Goal: Task Accomplishment & Management: Manage account settings

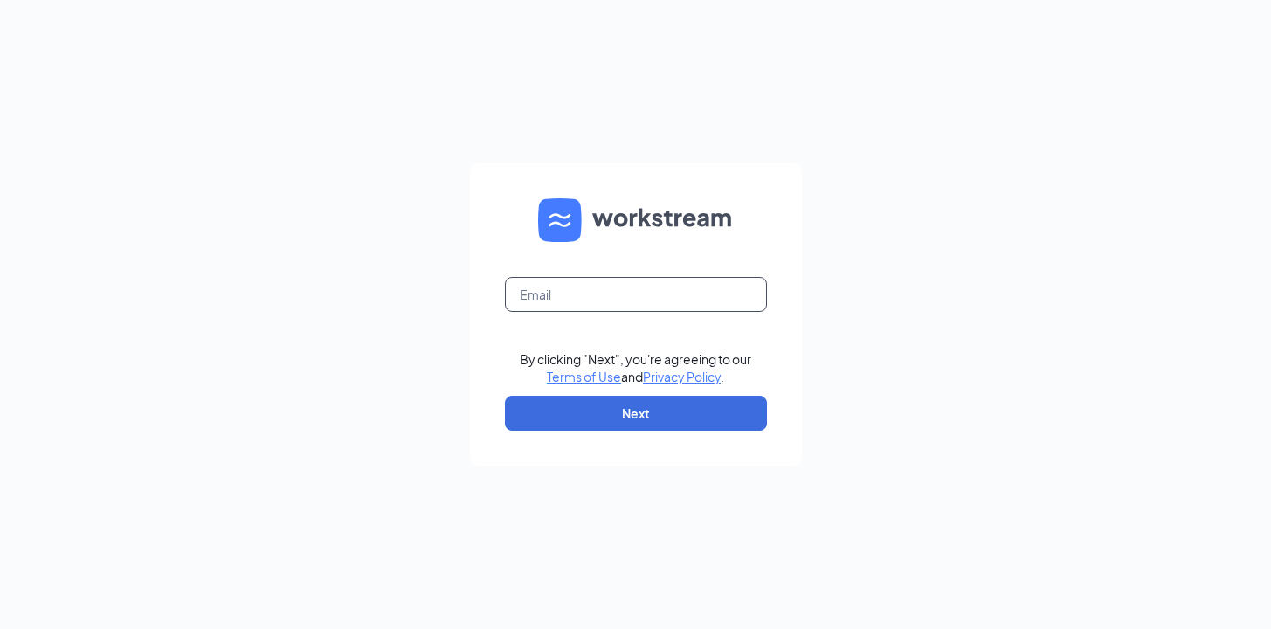
click at [653, 296] on input "text" at bounding box center [636, 294] width 262 height 35
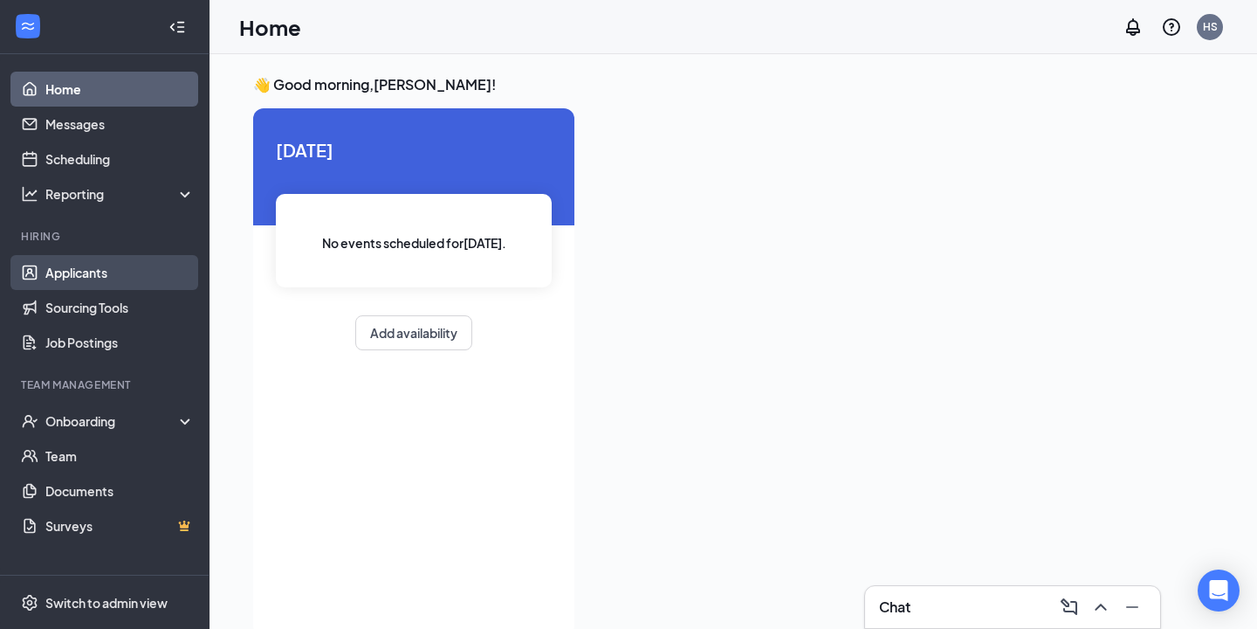
click at [123, 285] on link "Applicants" at bounding box center [119, 272] width 149 height 35
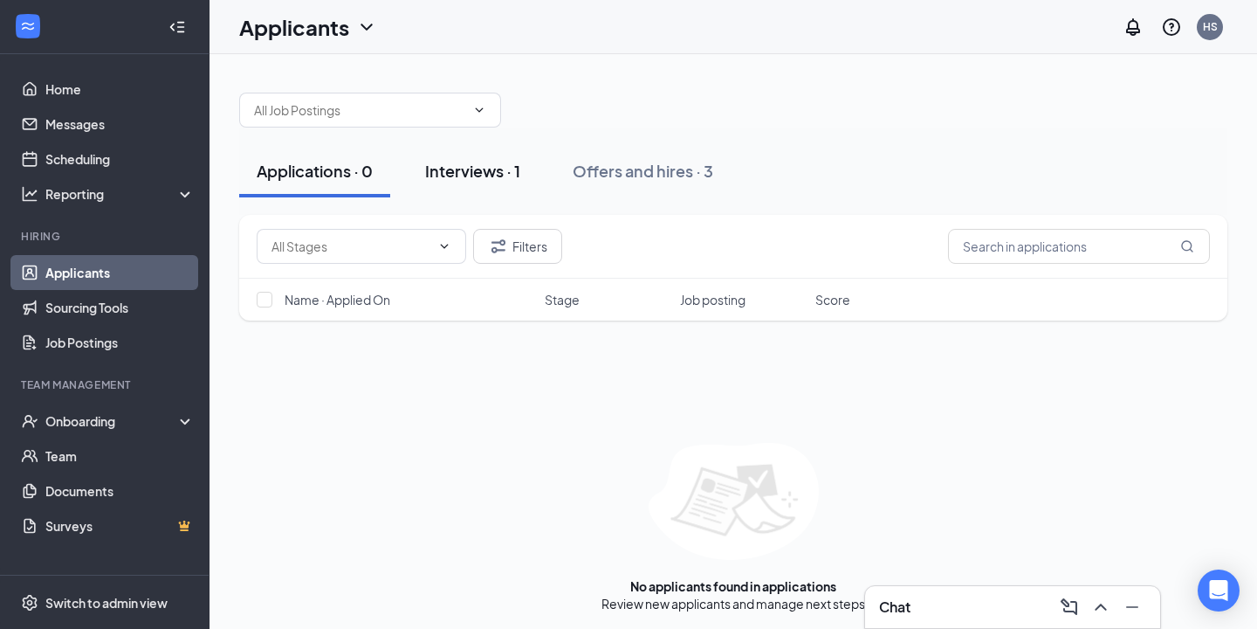
click at [493, 175] on div "Interviews · 1" at bounding box center [472, 171] width 95 height 22
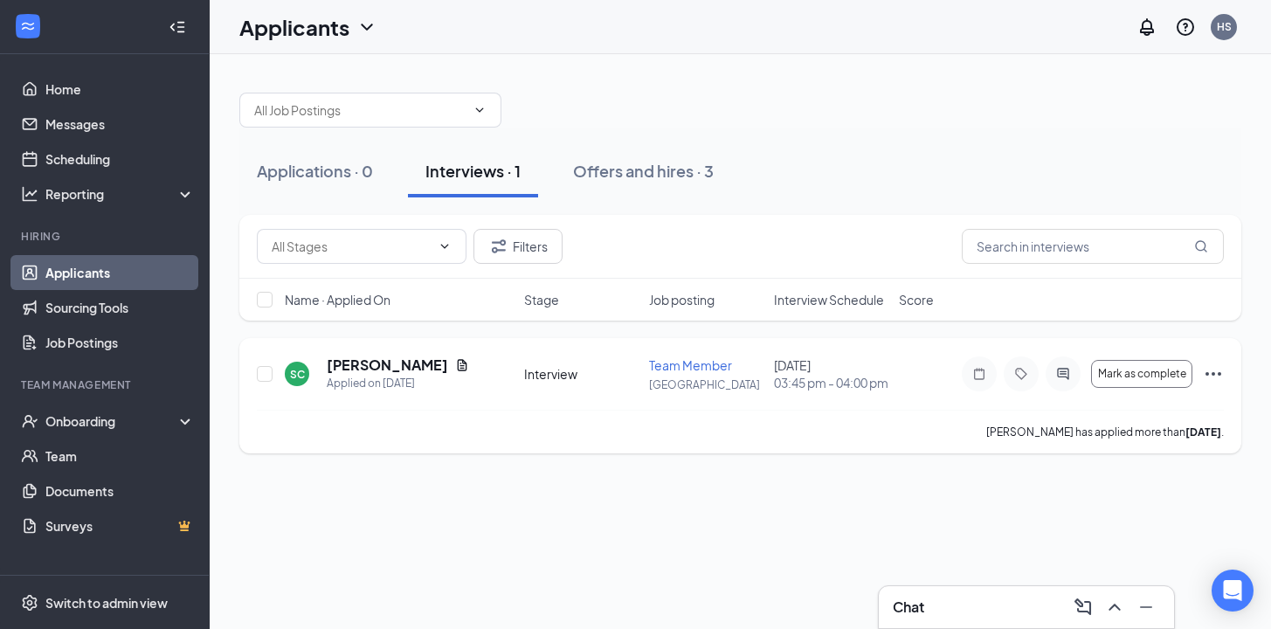
click at [1212, 374] on icon "Ellipses" at bounding box center [1212, 373] width 21 height 21
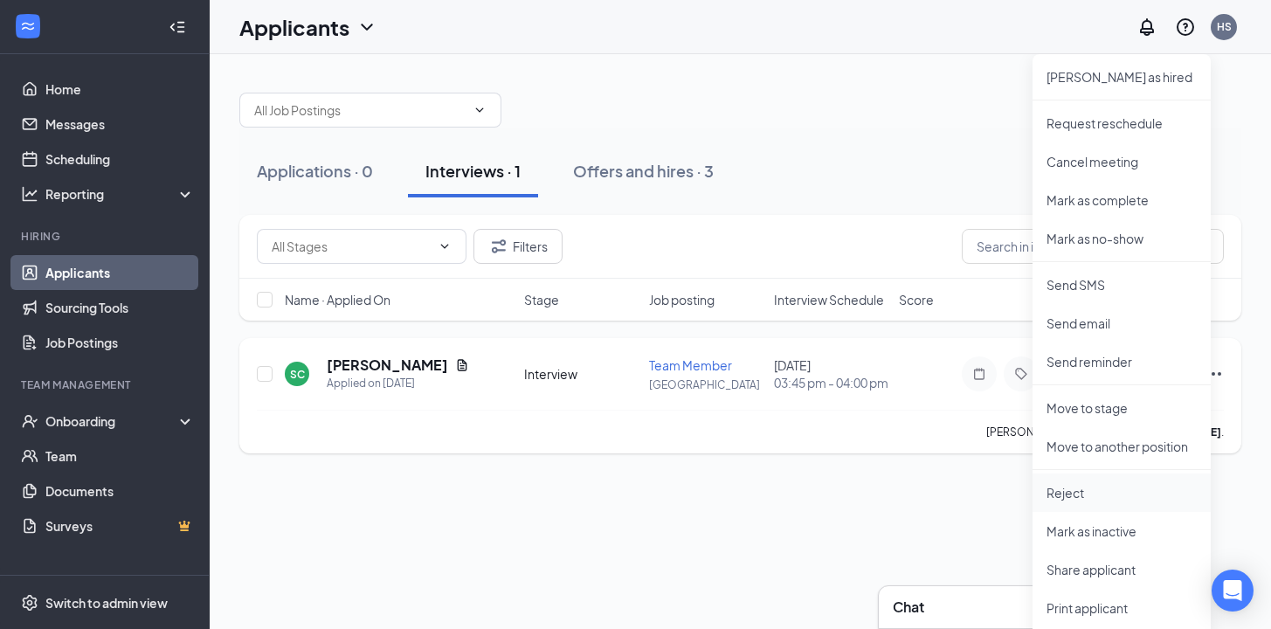
click at [1094, 499] on p "Reject" at bounding box center [1121, 492] width 150 height 17
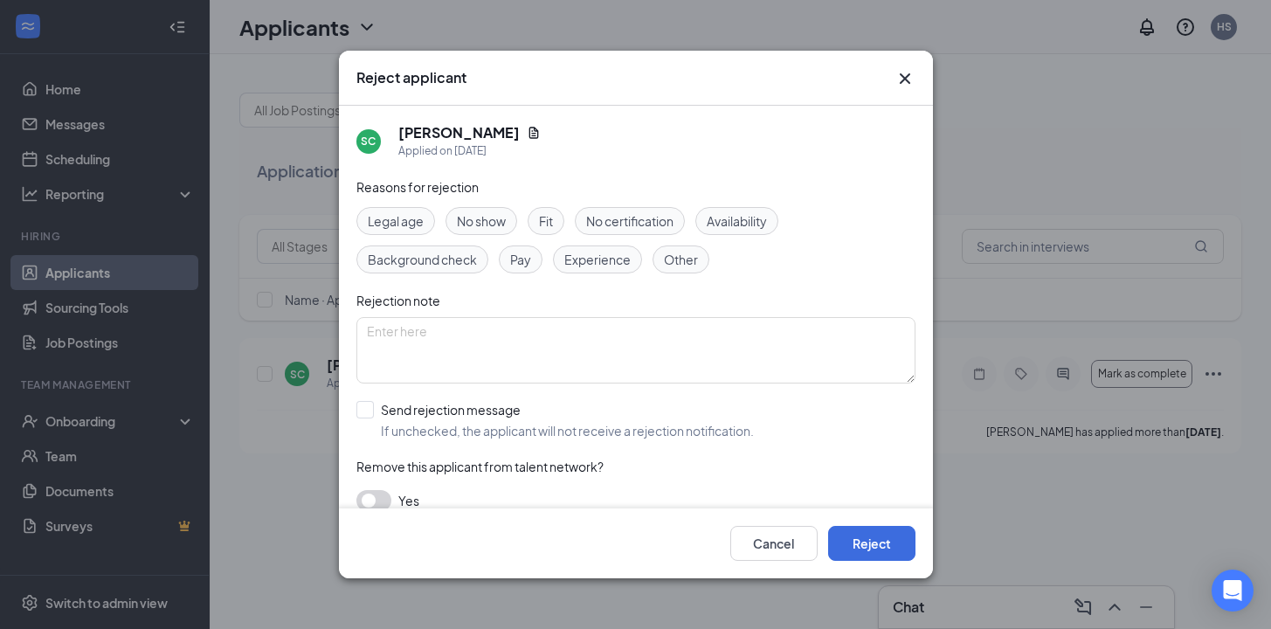
click at [465, 214] on span "No show" at bounding box center [481, 220] width 49 height 19
click at [402, 411] on input "Send rejection message If unchecked, the applicant will not receive a rejection…" at bounding box center [554, 420] width 397 height 38
checkbox input "true"
click at [871, 530] on button "Reject" at bounding box center [871, 543] width 87 height 35
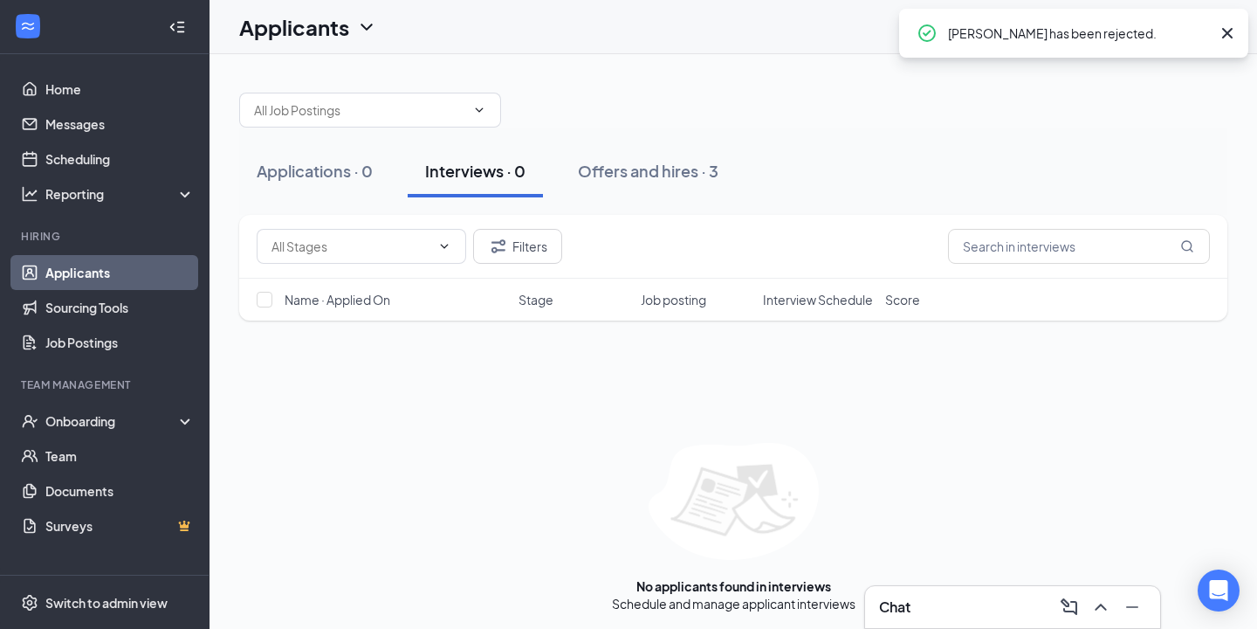
click at [1225, 32] on icon "Cross" at bounding box center [1227, 33] width 21 height 21
